Goal: Download file/media

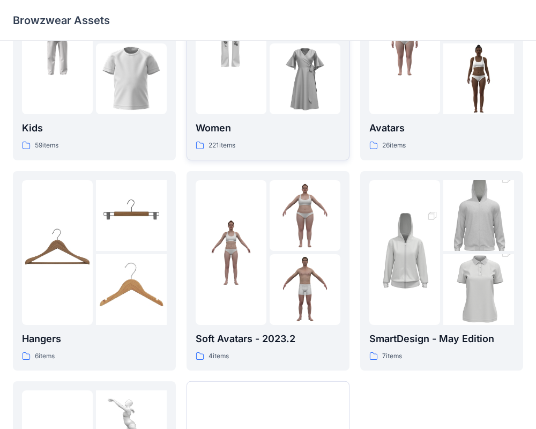
scroll to position [275, 0]
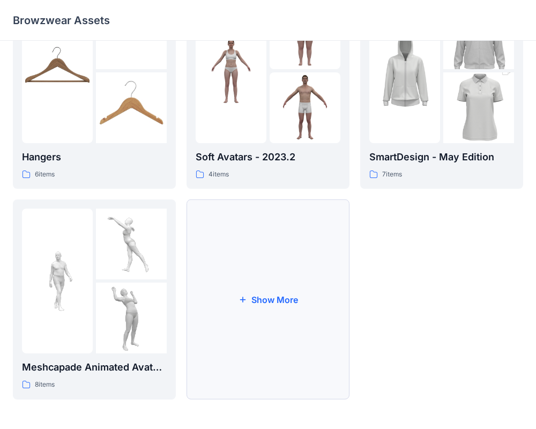
click at [218, 277] on button "Show More" at bounding box center [268, 299] width 163 height 200
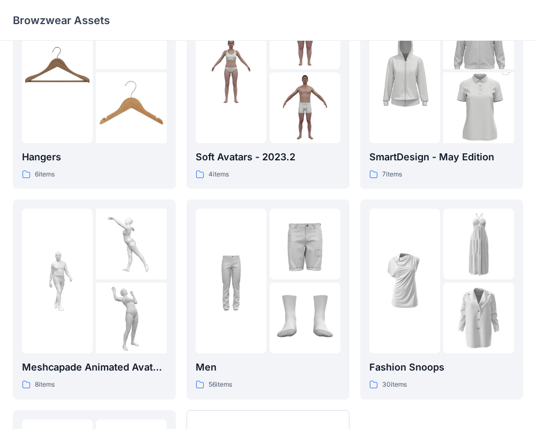
click at [218, 277] on img at bounding box center [231, 280] width 71 height 71
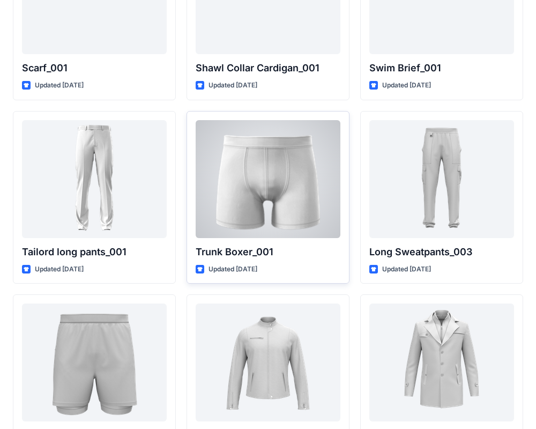
scroll to position [2499, 0]
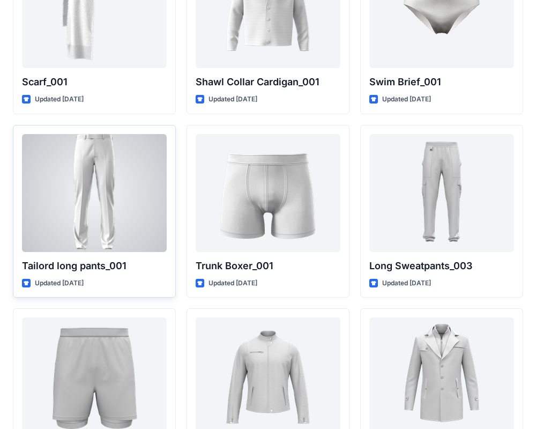
click at [93, 273] on div "Tailord long pants_001 Updated [DATE]" at bounding box center [94, 211] width 163 height 173
click at [125, 211] on div at bounding box center [94, 193] width 145 height 118
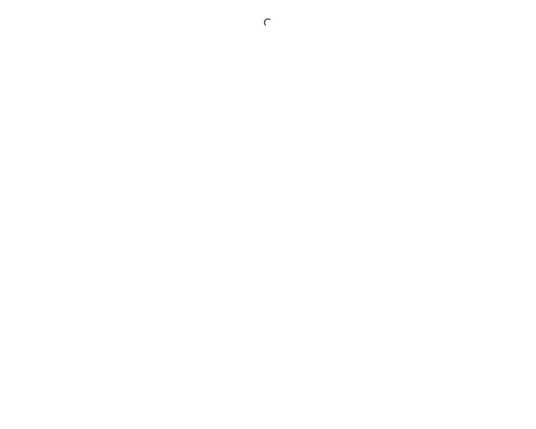
click at [125, 211] on div at bounding box center [268, 214] width 536 height 429
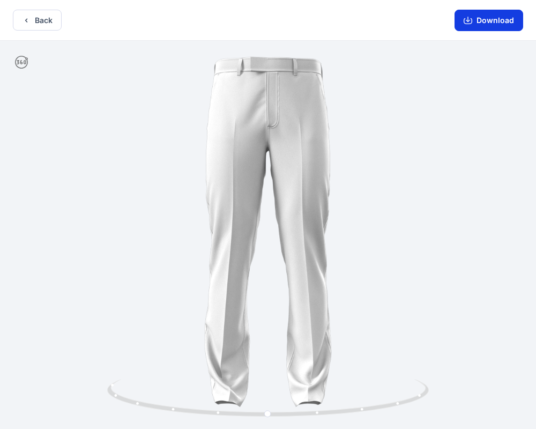
click at [480, 17] on button "Download" at bounding box center [489, 20] width 69 height 21
click at [488, 21] on button "Download" at bounding box center [489, 20] width 69 height 21
